Goal: Task Accomplishment & Management: Manage account settings

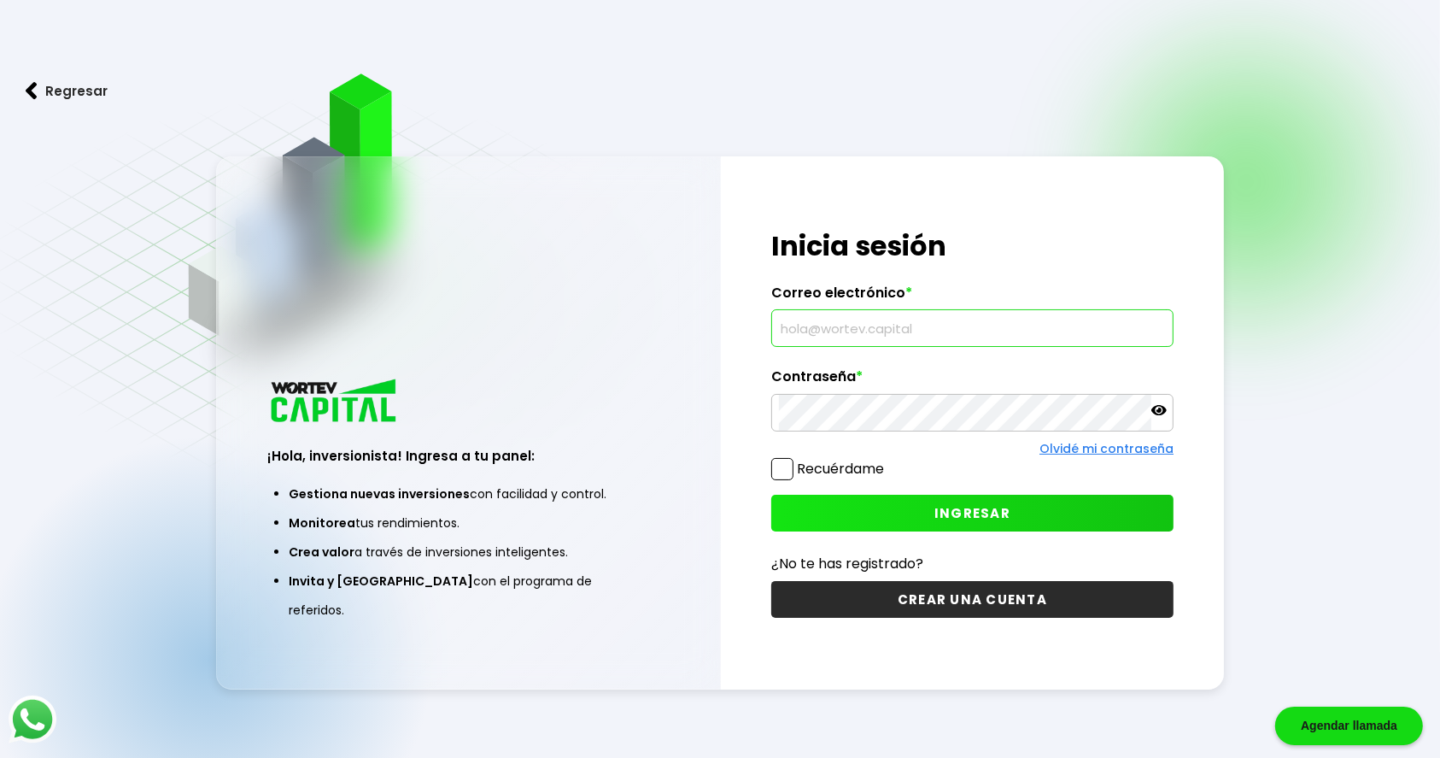
click at [936, 330] on input "text" at bounding box center [972, 328] width 387 height 36
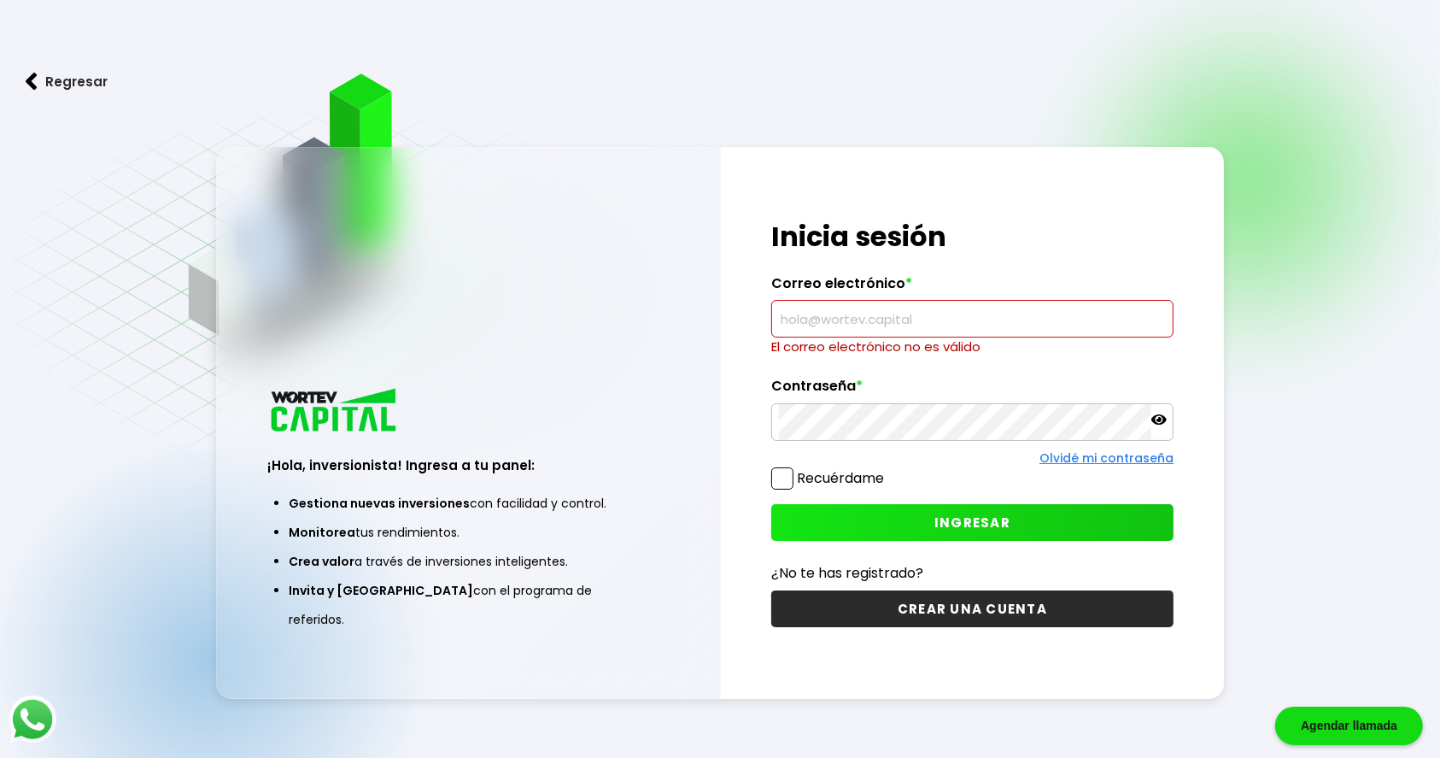
type input "[EMAIL_ADDRESS][DOMAIN_NAME]"
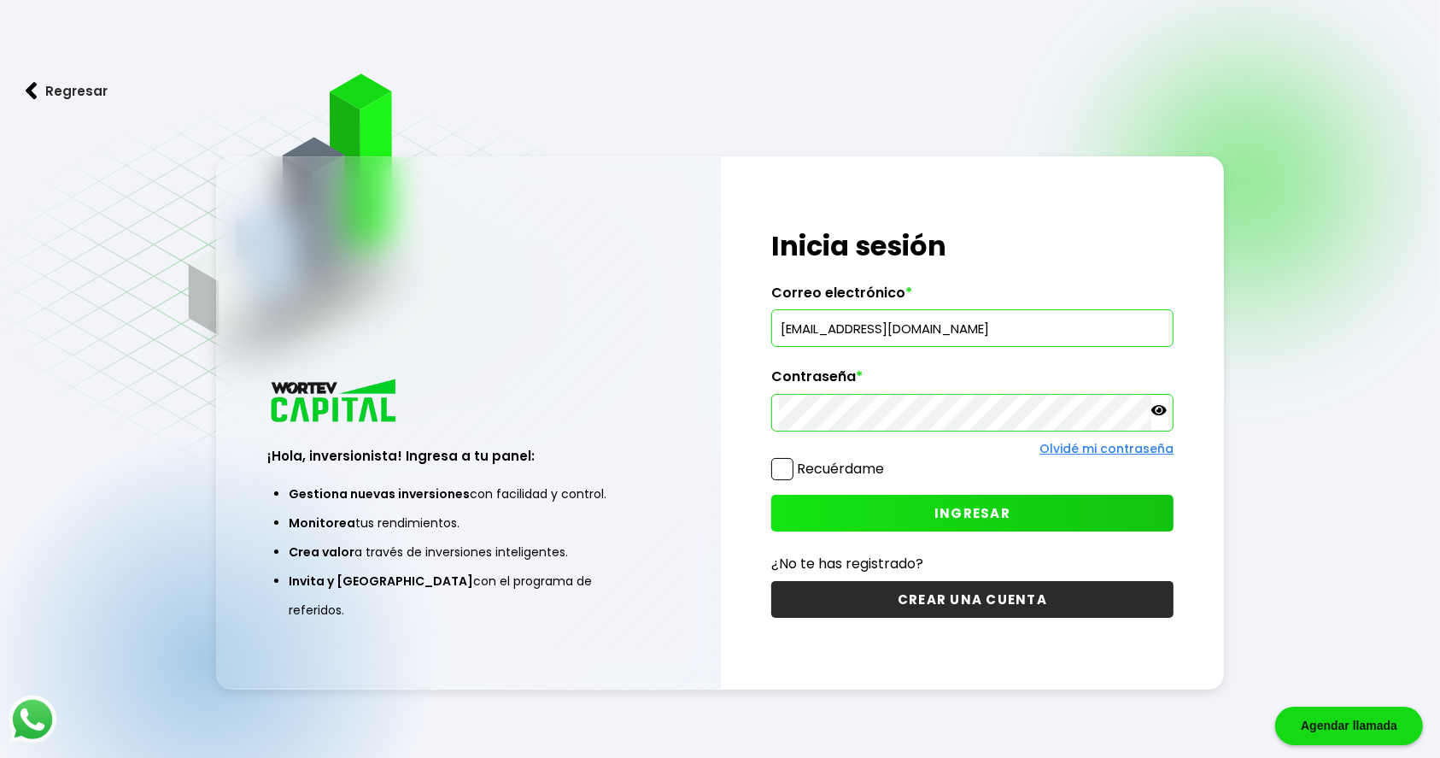
click at [783, 476] on span at bounding box center [782, 469] width 22 height 22
click at [888, 460] on input "Recuérdame" at bounding box center [888, 460] width 0 height 0
click at [945, 500] on button "INGRESAR" at bounding box center [972, 513] width 402 height 37
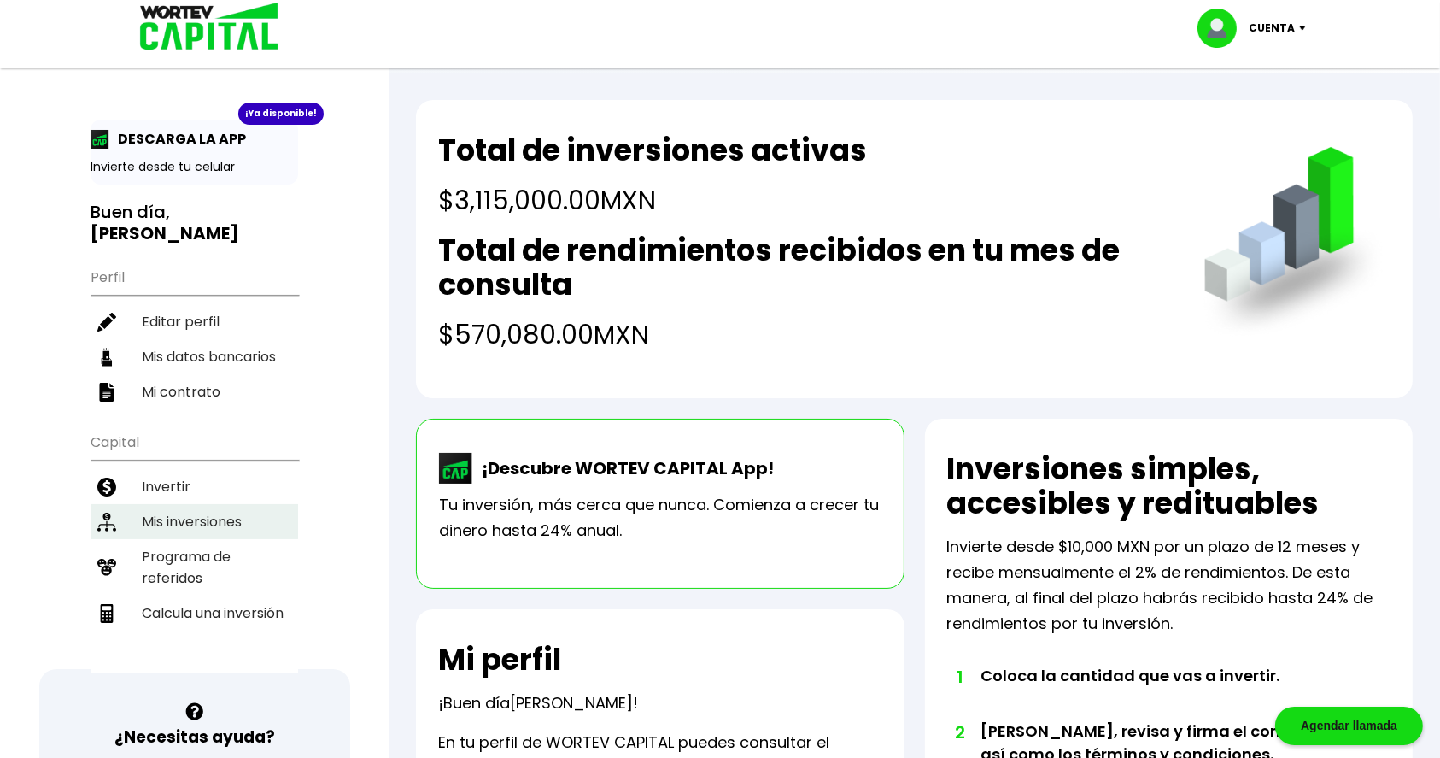
click at [199, 526] on li "Mis inversiones" at bounding box center [195, 521] width 208 height 35
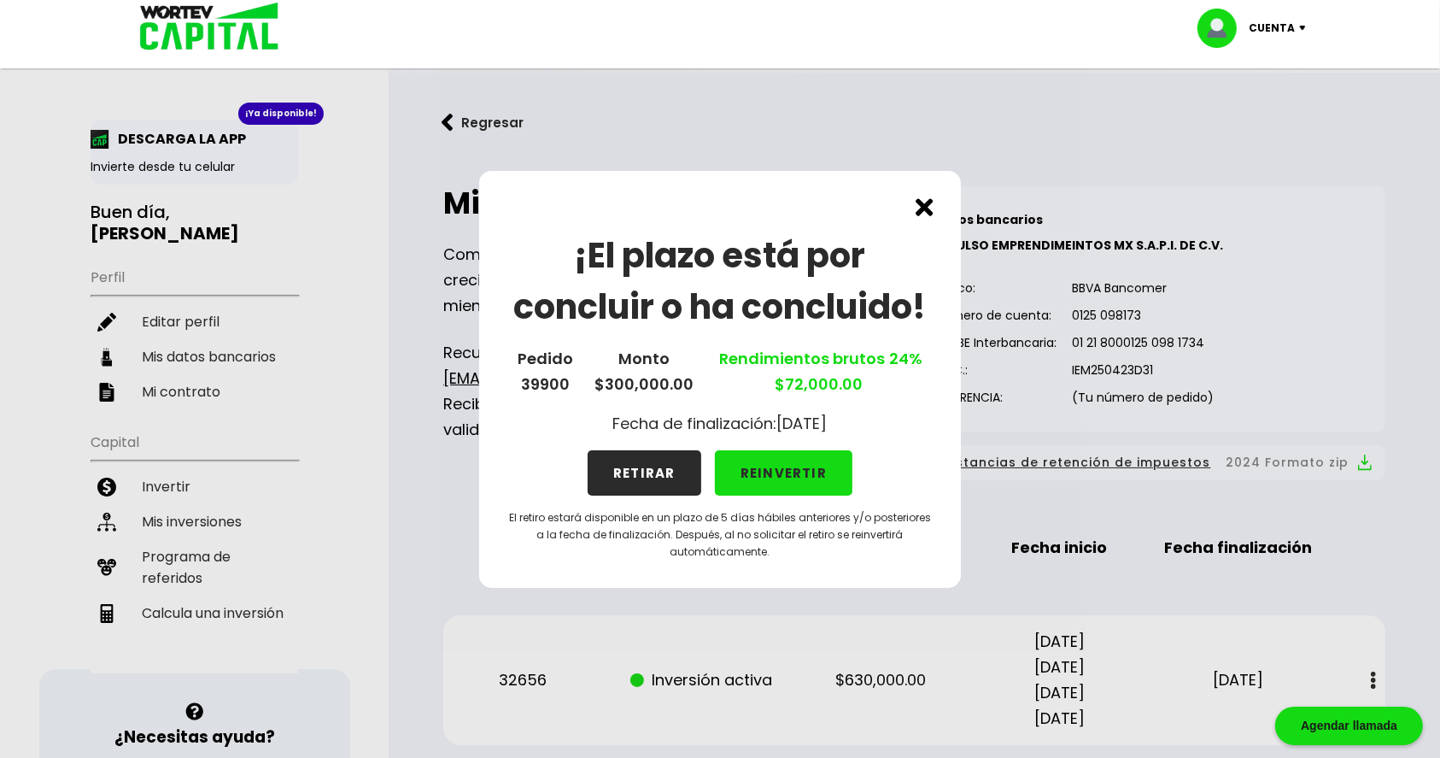
drag, startPoint x: 767, startPoint y: 487, endPoint x: 747, endPoint y: 475, distance: 23.0
click at [747, 475] on button "REINVERTIR" at bounding box center [784, 472] width 138 height 45
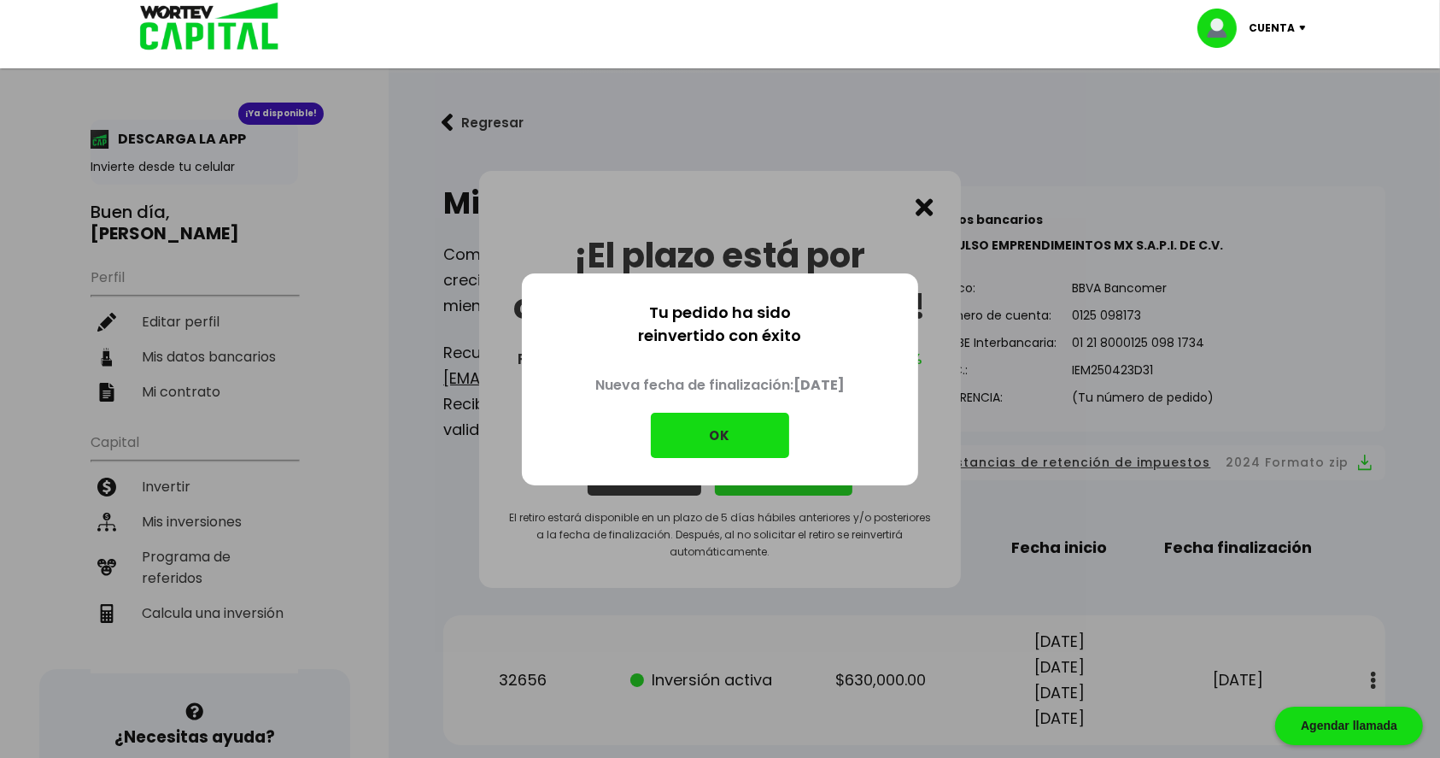
click at [719, 431] on button "OK" at bounding box center [720, 435] width 138 height 45
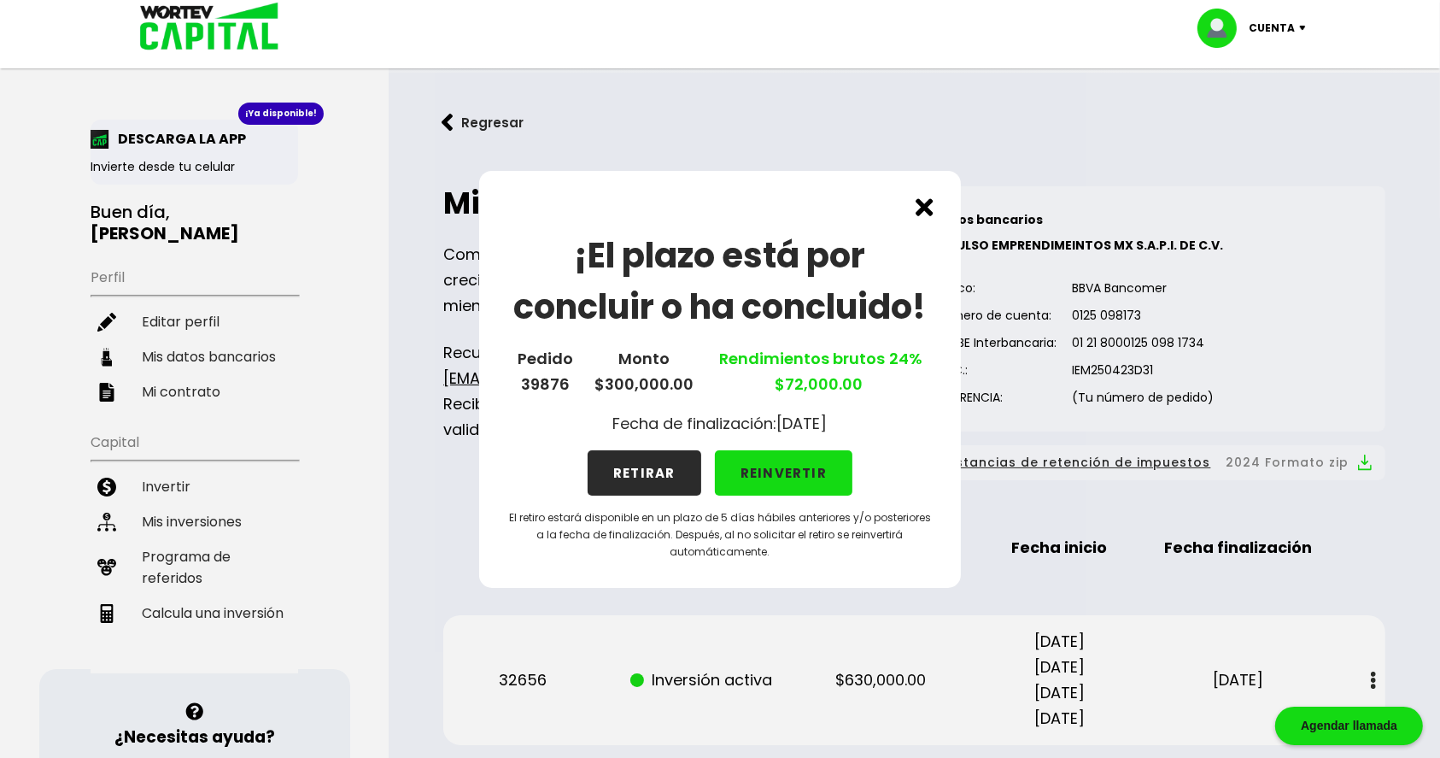
click at [803, 465] on button "REINVERTIR" at bounding box center [784, 472] width 138 height 45
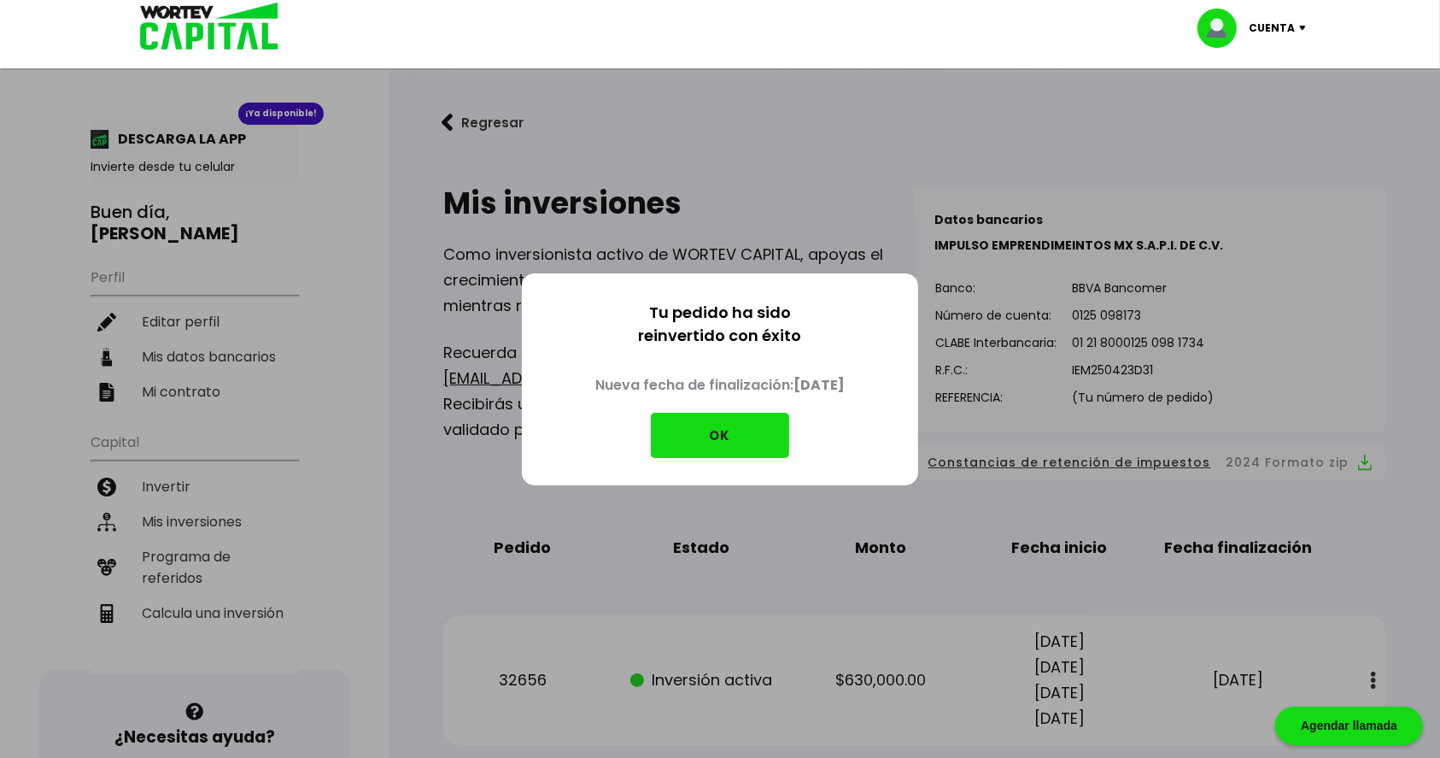
click at [741, 428] on button "OK" at bounding box center [720, 435] width 138 height 45
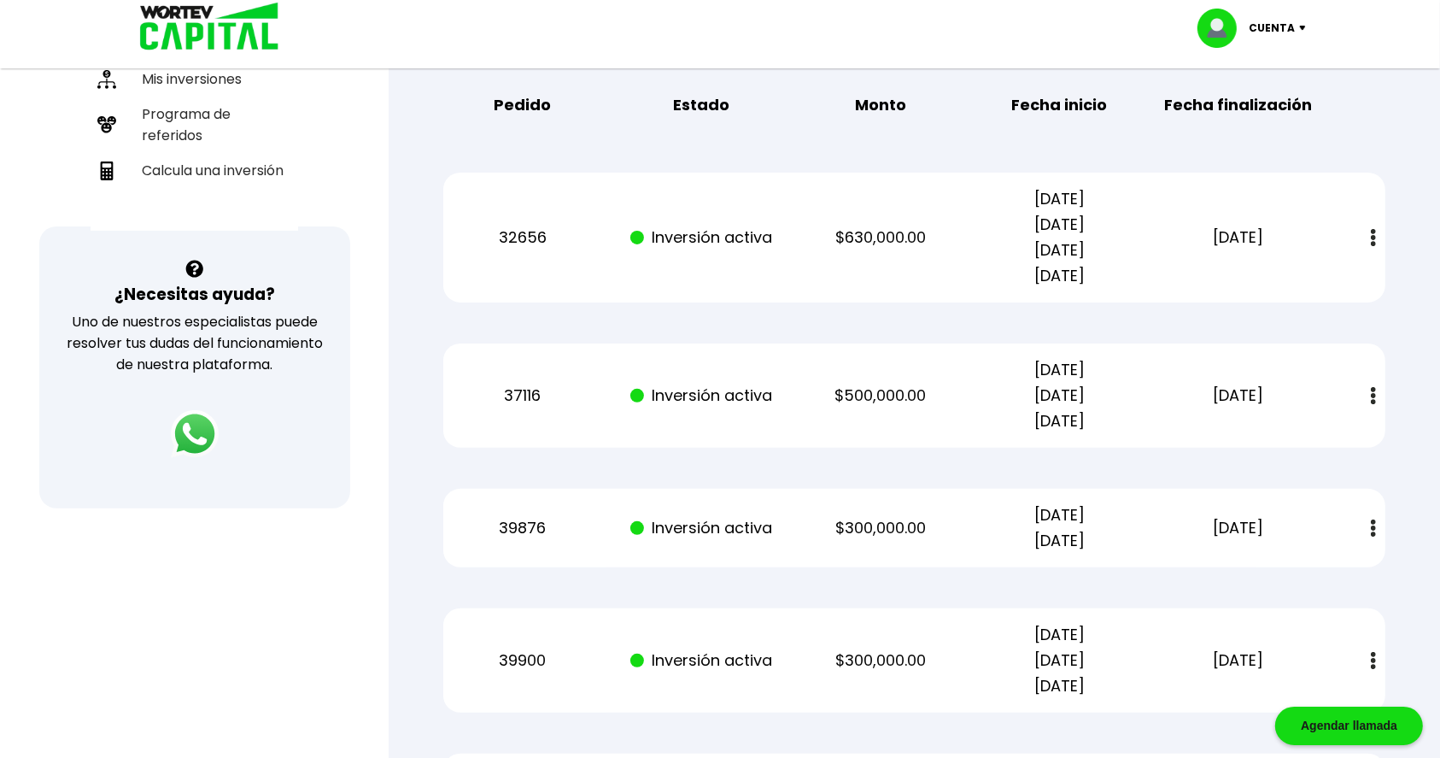
scroll to position [328, 0]
